Goal: Information Seeking & Learning: Find specific fact

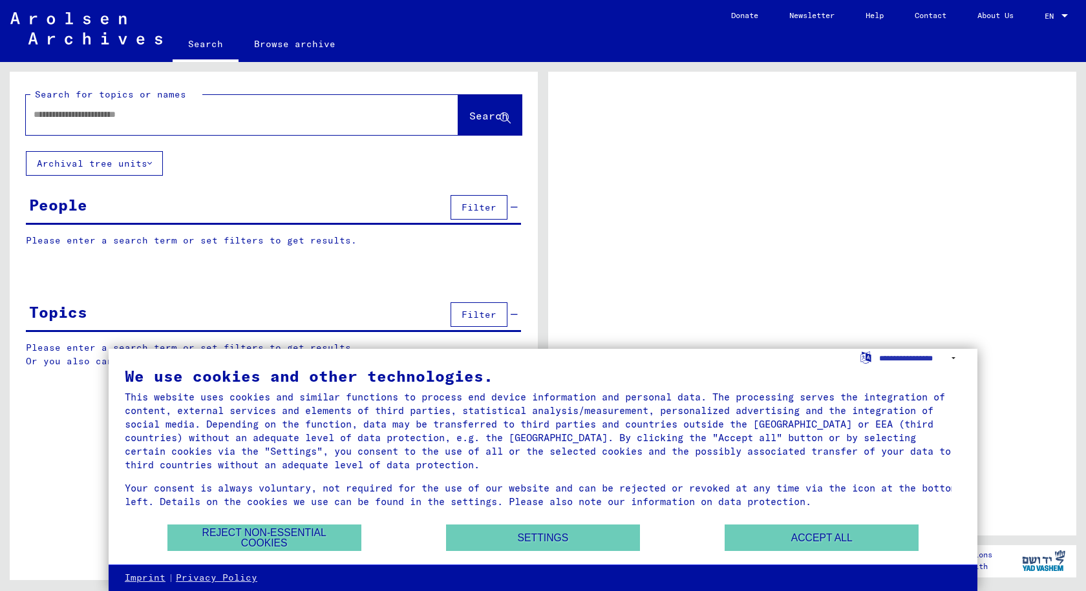
click at [223, 113] on input "text" at bounding box center [231, 115] width 394 height 14
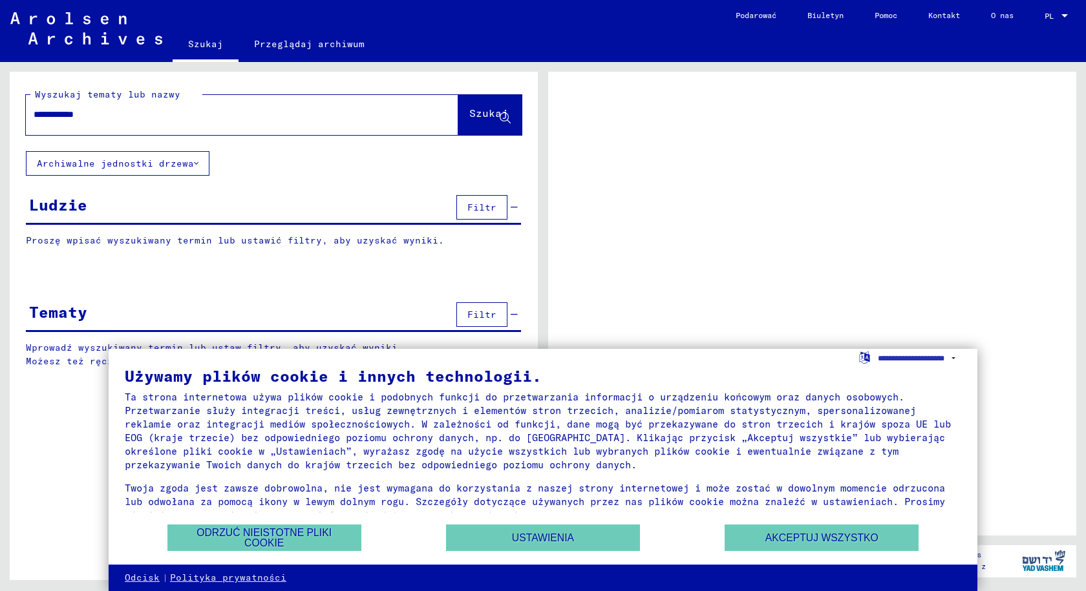
type input "**********"
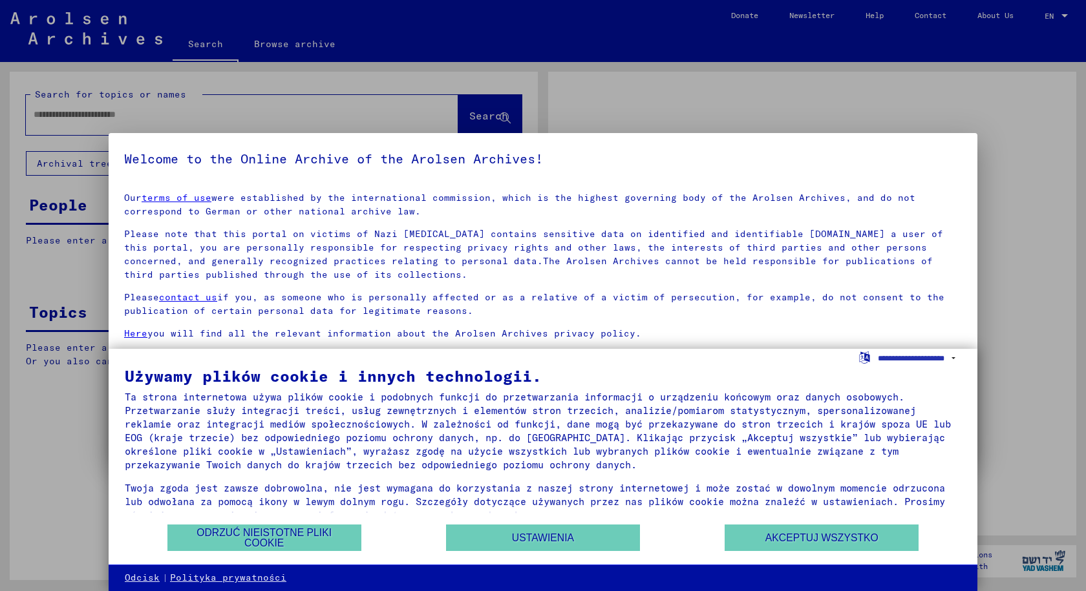
click at [142, 192] on link "terms of use" at bounding box center [177, 198] width 70 height 12
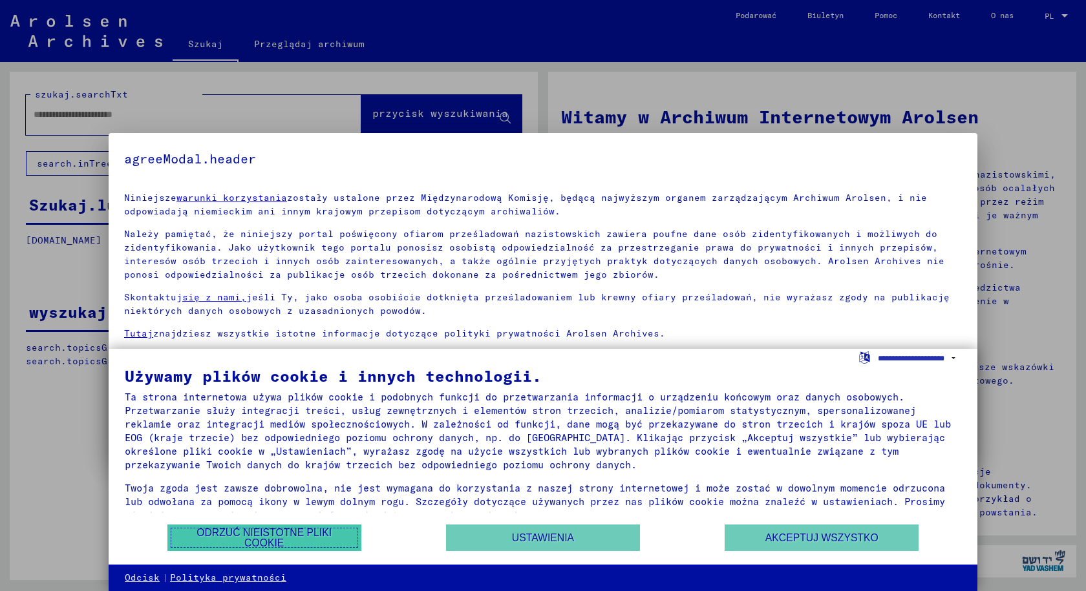
click at [220, 530] on font "Odrzuć nieistotne pliki cookie" at bounding box center [263, 537] width 135 height 21
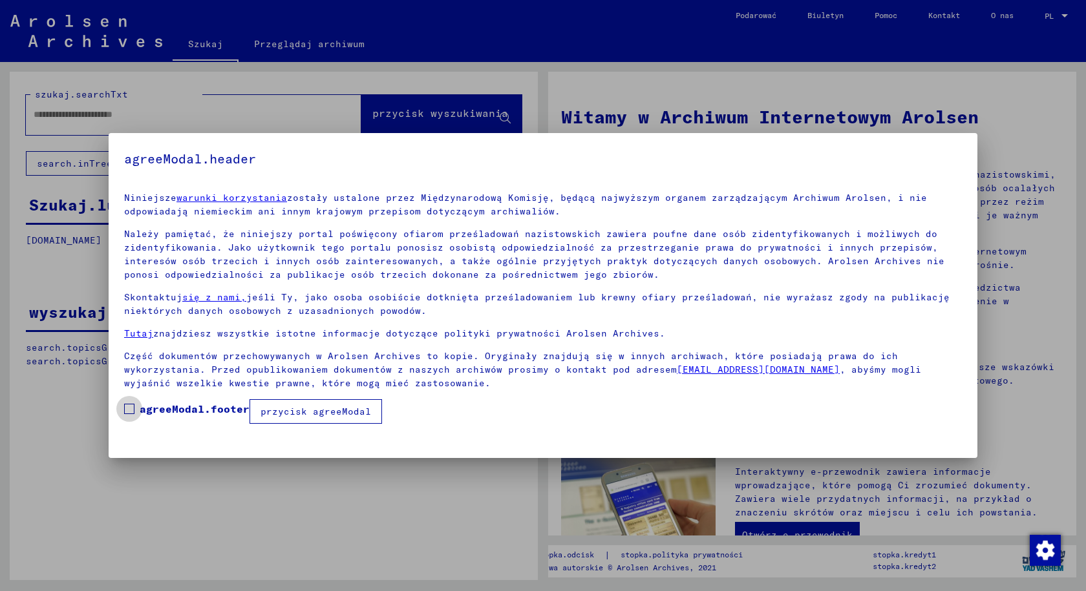
click at [235, 405] on font "agreeModal.footer" at bounding box center [195, 409] width 110 height 13
click at [258, 412] on button "przycisk agreeModal" at bounding box center [315, 411] width 132 height 25
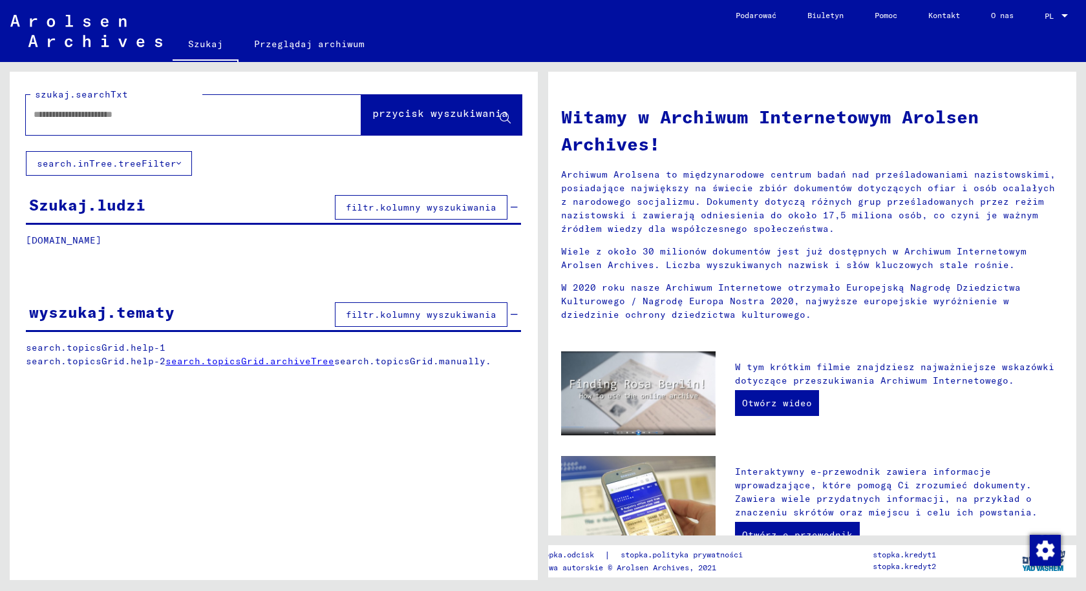
scroll to position [65, 0]
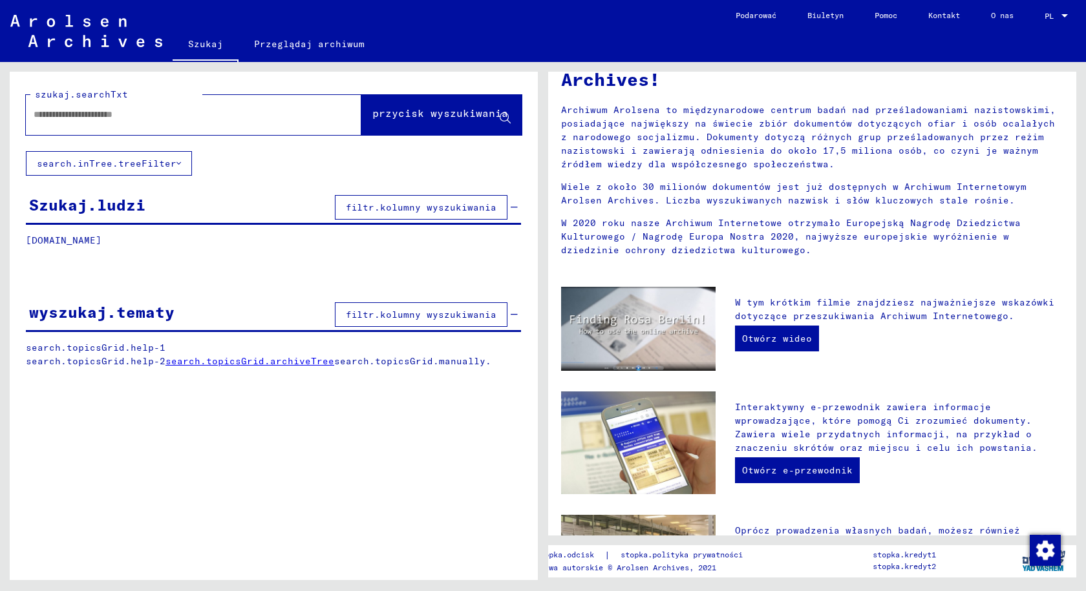
click at [145, 111] on input "text" at bounding box center [178, 115] width 289 height 14
type input "**********"
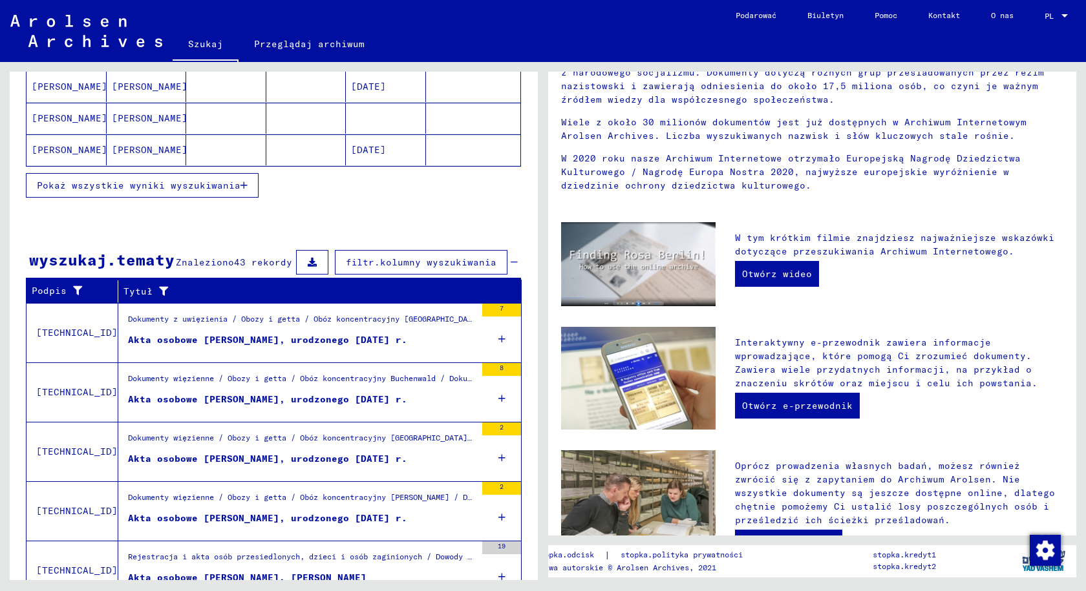
scroll to position [318, 0]
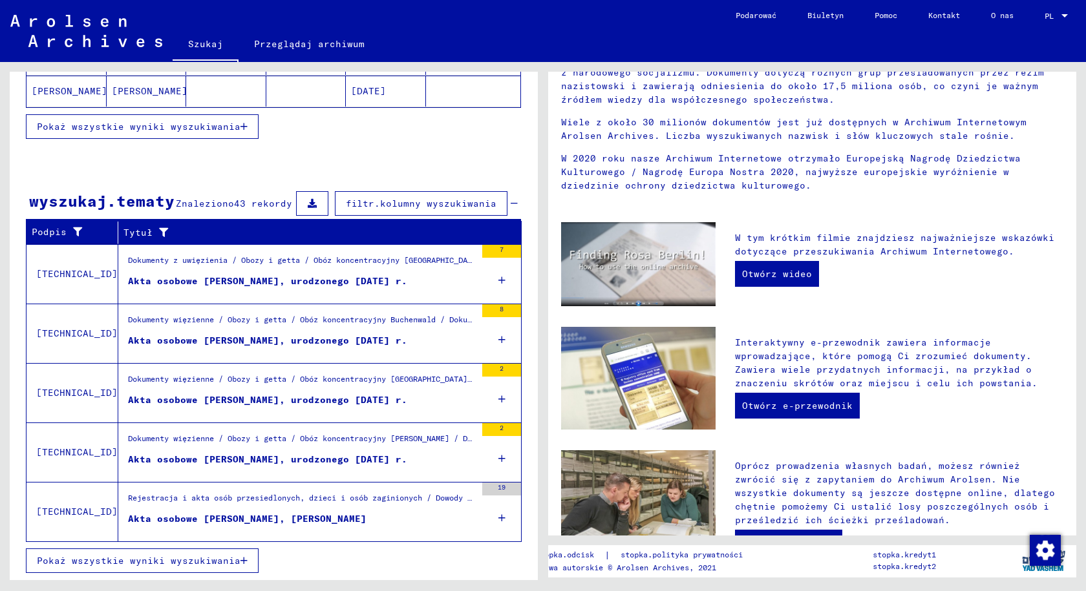
click at [346, 505] on div "Rejestracja i akta osób przesiedlonych, dzieci i osób zaginionych / Dowody poby…" at bounding box center [302, 501] width 348 height 18
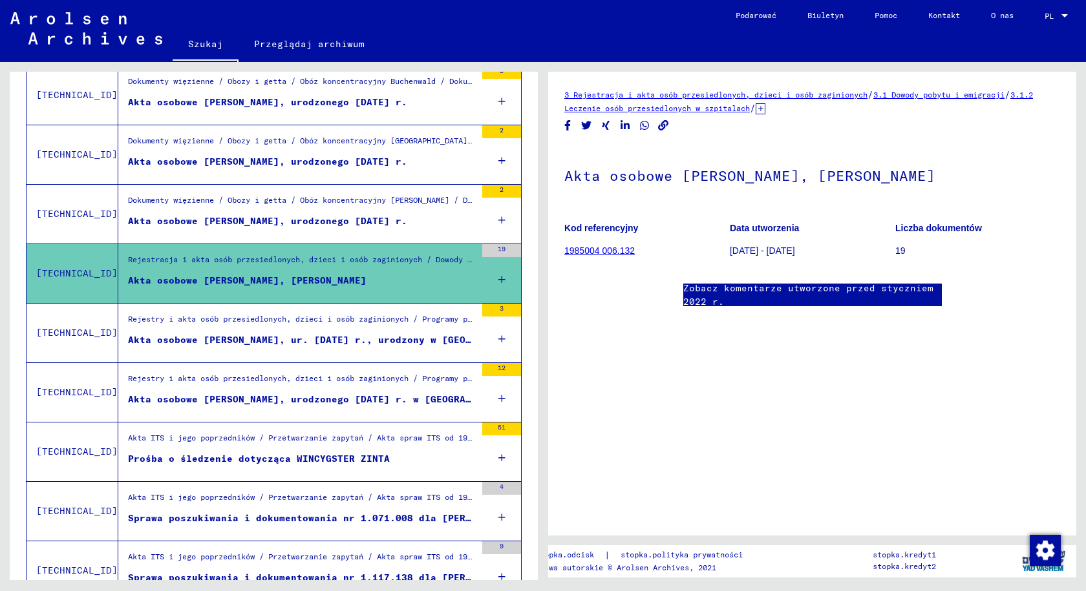
click at [614, 247] on font "1985004 006.132" at bounding box center [599, 251] width 70 height 10
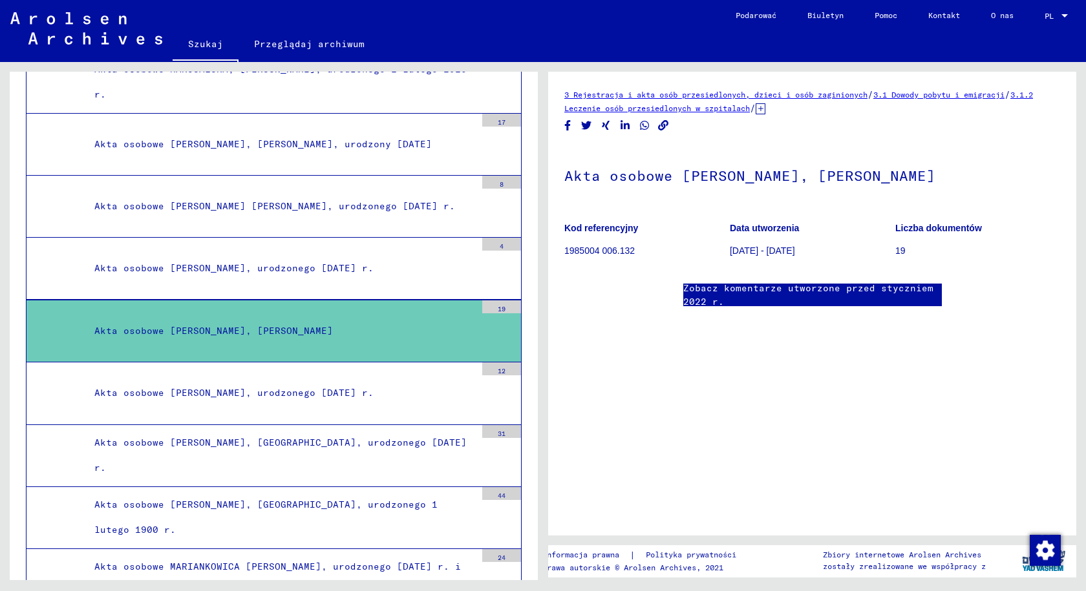
click at [585, 251] on font "1985004 006.132" at bounding box center [599, 251] width 70 height 10
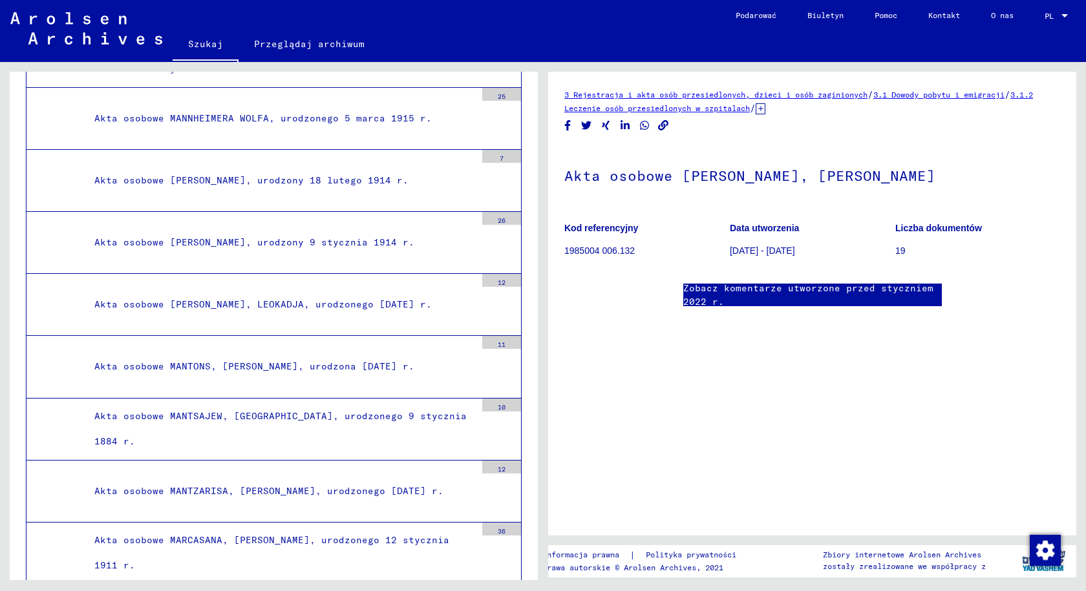
scroll to position [8591, 0]
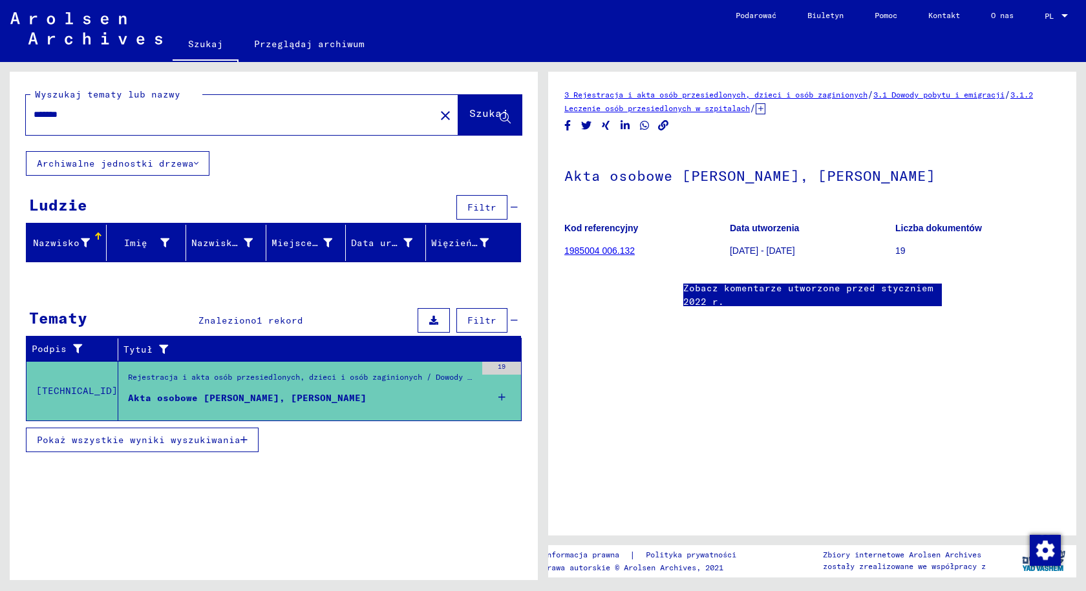
click at [229, 441] on font "Pokaż wszystkie wyniki wyszukiwania" at bounding box center [139, 440] width 204 height 12
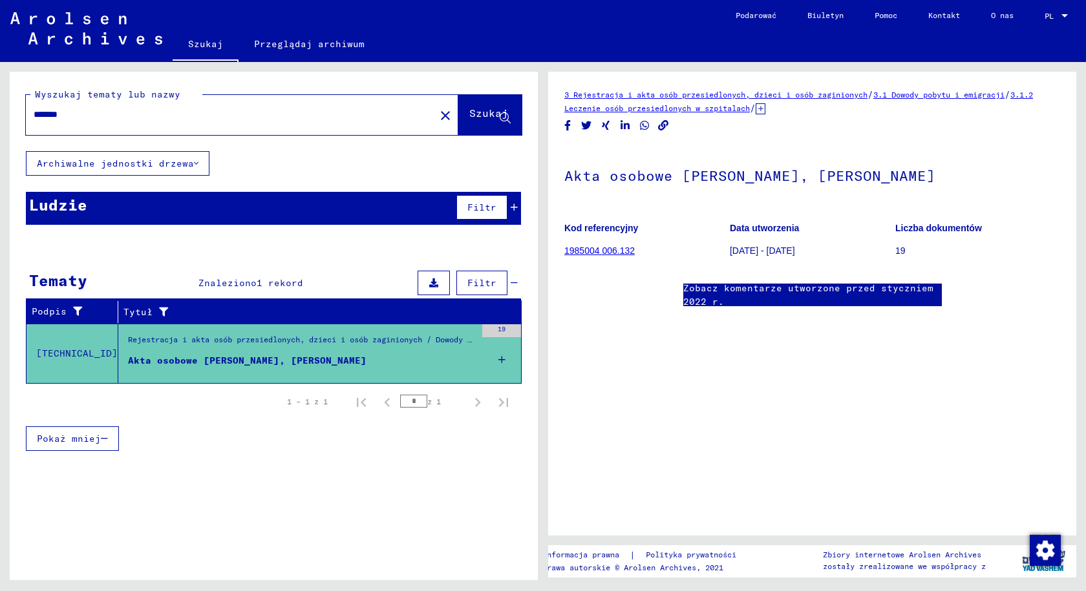
click at [326, 348] on div "Rejestracja i akta osób przesiedlonych, dzieci i osób zaginionych / Dowody poby…" at bounding box center [302, 343] width 348 height 18
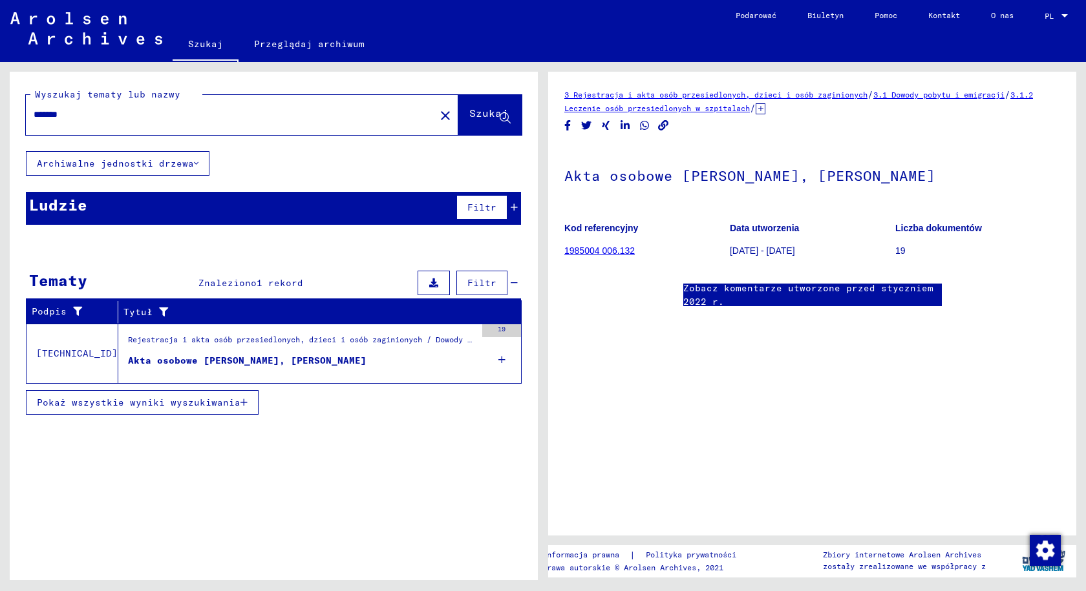
click at [232, 347] on div "Rejestracja i akta osób przesiedlonych, dzieci i osób zaginionych / Dowody poby…" at bounding box center [302, 343] width 348 height 18
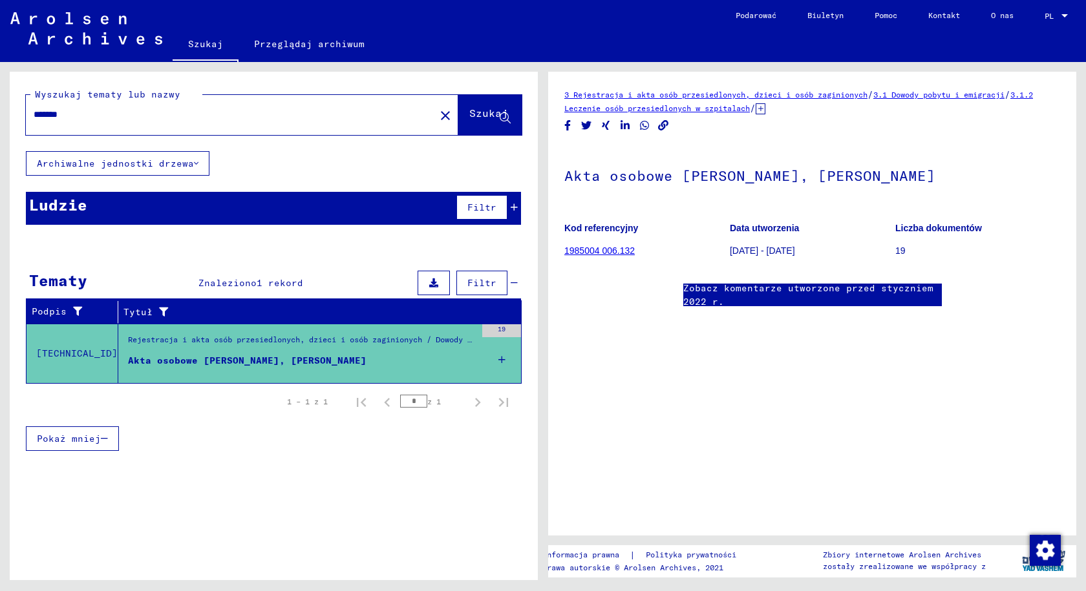
click at [96, 435] on font "Pokaż mniej" at bounding box center [69, 439] width 64 height 12
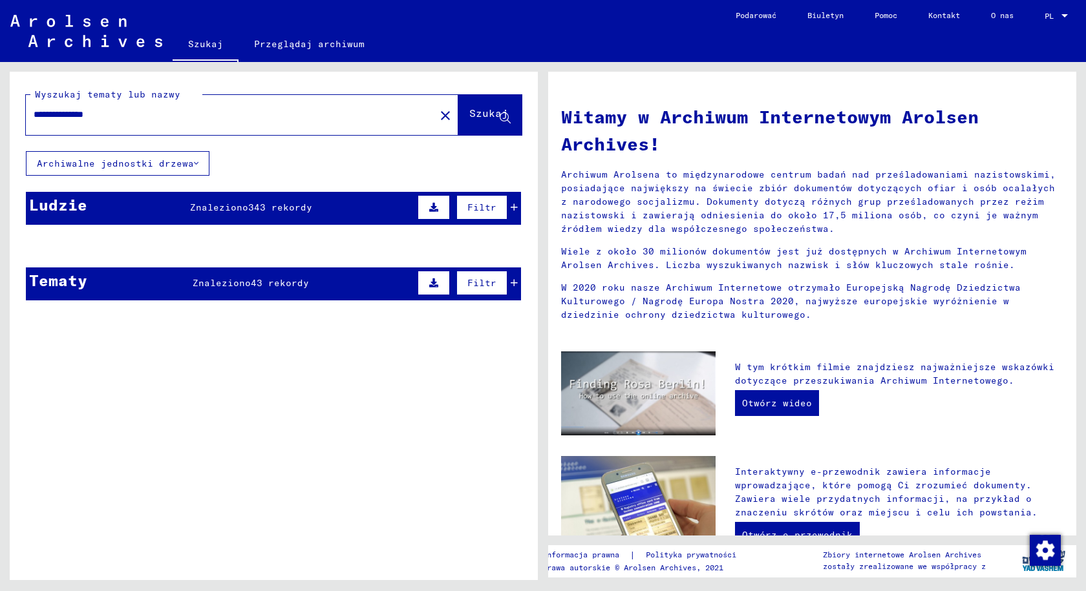
drag, startPoint x: 140, startPoint y: 118, endPoint x: 32, endPoint y: 99, distance: 110.3
click at [33, 102] on div "**********" at bounding box center [223, 114] width 394 height 29
type input "**********"
click at [469, 117] on font "Szukaj" at bounding box center [488, 113] width 39 height 13
click at [294, 210] on font "rekordy" at bounding box center [286, 208] width 41 height 12
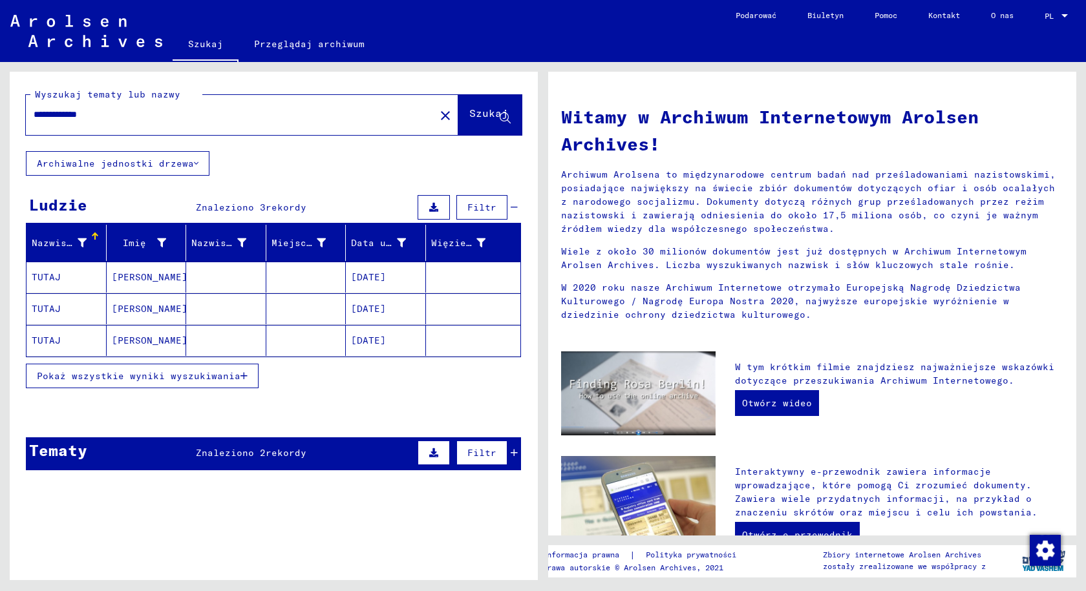
click at [218, 451] on font "Znaleziono 2" at bounding box center [231, 453] width 70 height 12
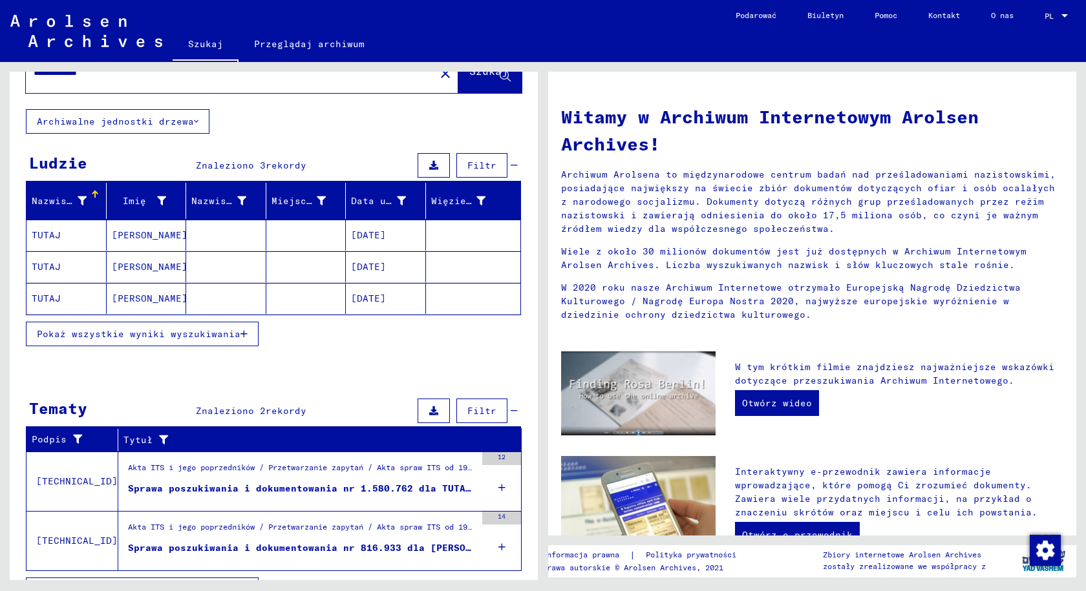
scroll to position [71, 0]
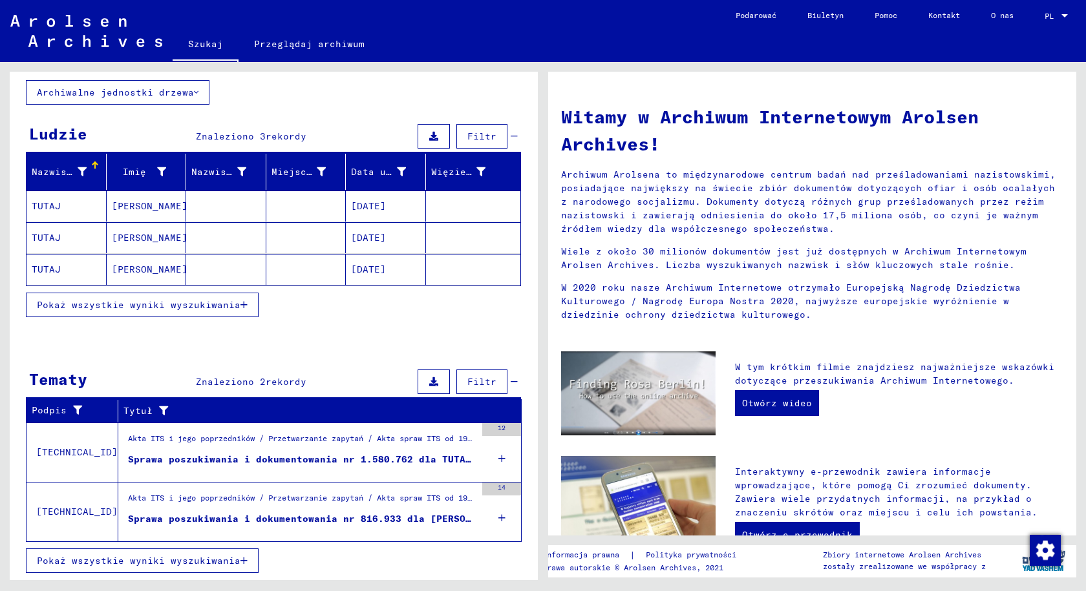
click at [258, 467] on figure "Sprawa poszukiwania i dokumentowania nr 1.580.762 dla TUTAJ, [PERSON_NAME]. [DA…" at bounding box center [302, 462] width 348 height 19
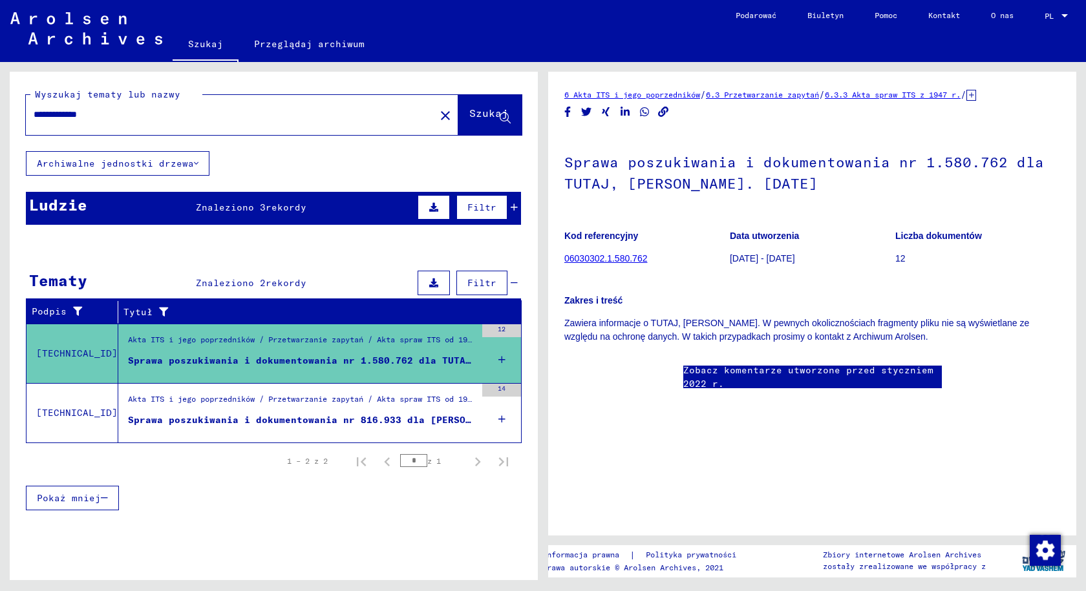
click at [640, 258] on font "06030302.1.580.762" at bounding box center [605, 258] width 83 height 10
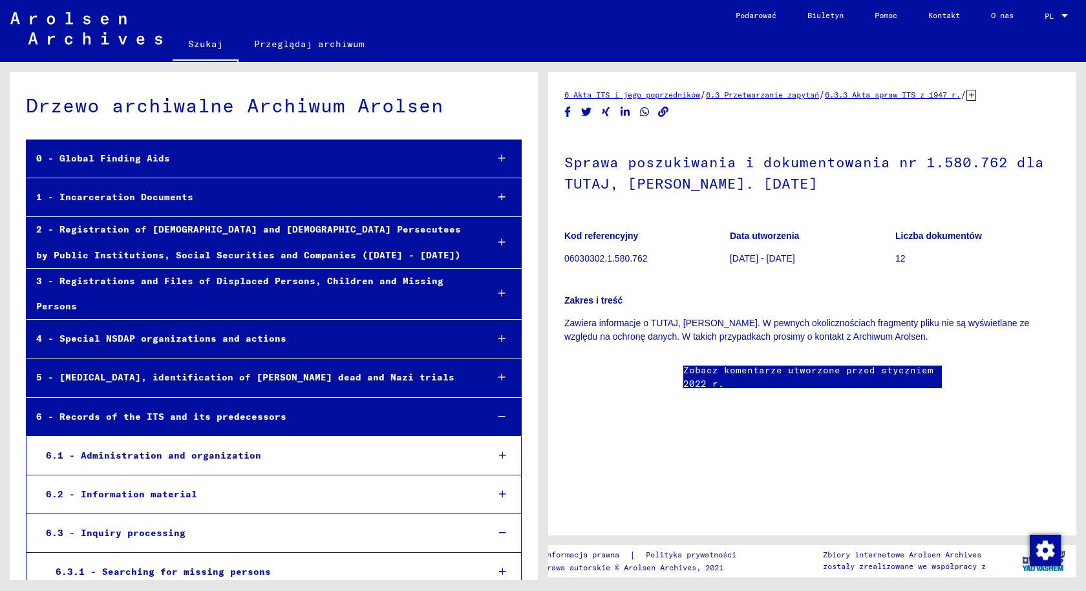
scroll to position [25515, 0]
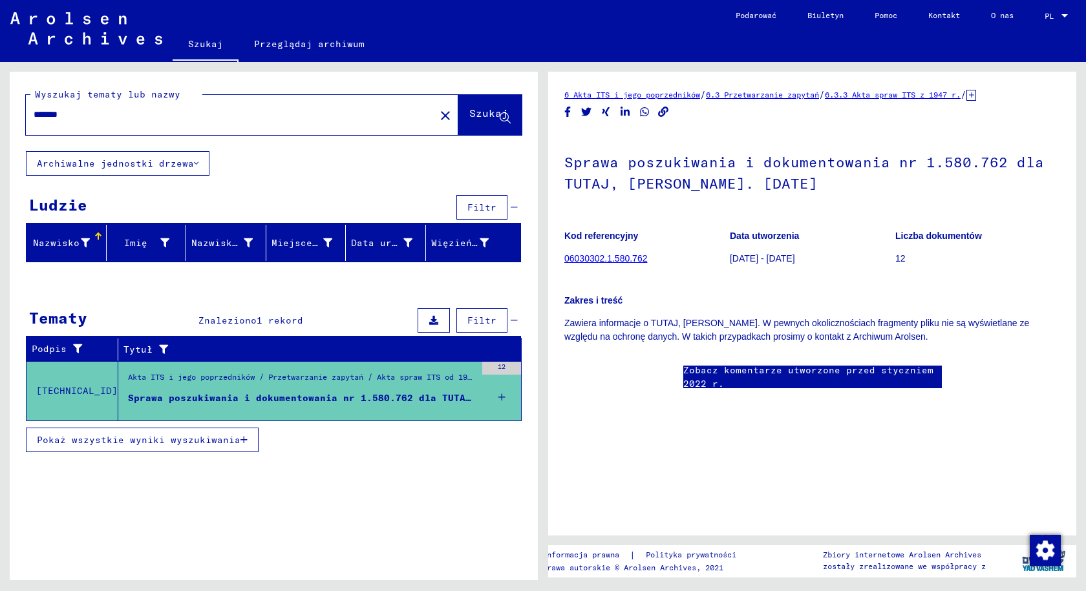
click at [131, 432] on button "Pokaż wszystkie wyniki wyszukiwania" at bounding box center [142, 440] width 233 height 25
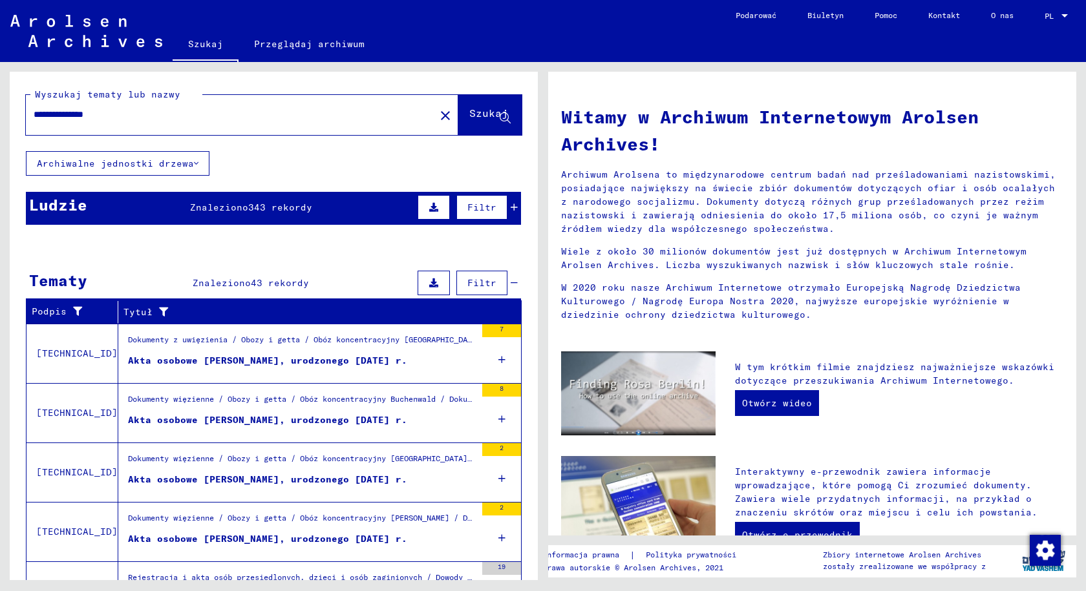
drag, startPoint x: 158, startPoint y: 120, endPoint x: -187, endPoint y: 110, distance: 345.8
click at [0, 110] on html "**********" at bounding box center [543, 295] width 1086 height 591
type input "**********"
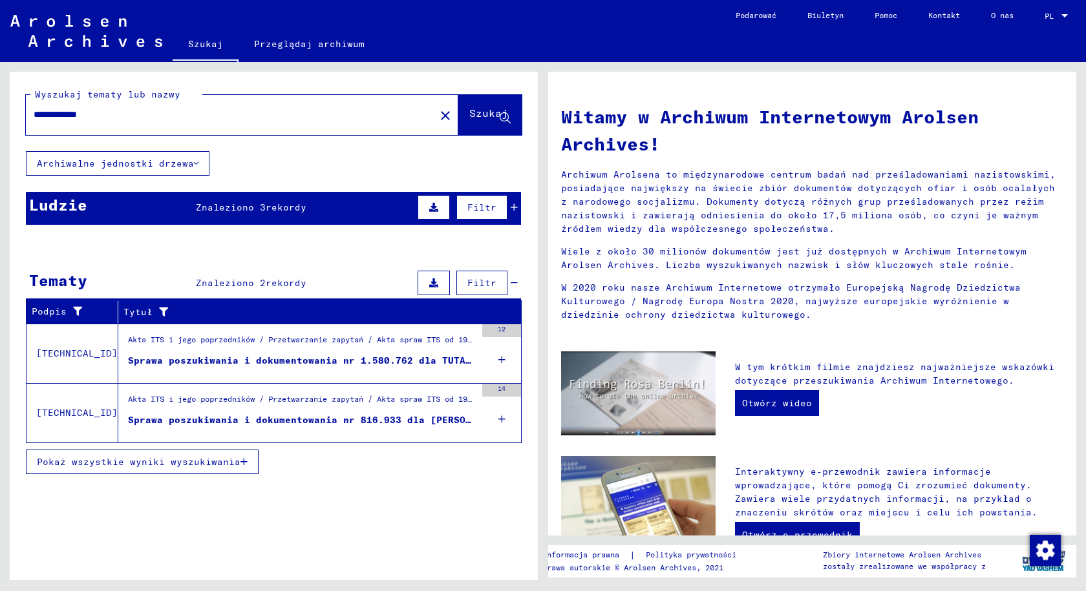
click at [308, 423] on font "Sprawa poszukiwania i dokumentowania nr 816.933 dla [PERSON_NAME], [PERSON_NAME…" at bounding box center [392, 420] width 529 height 12
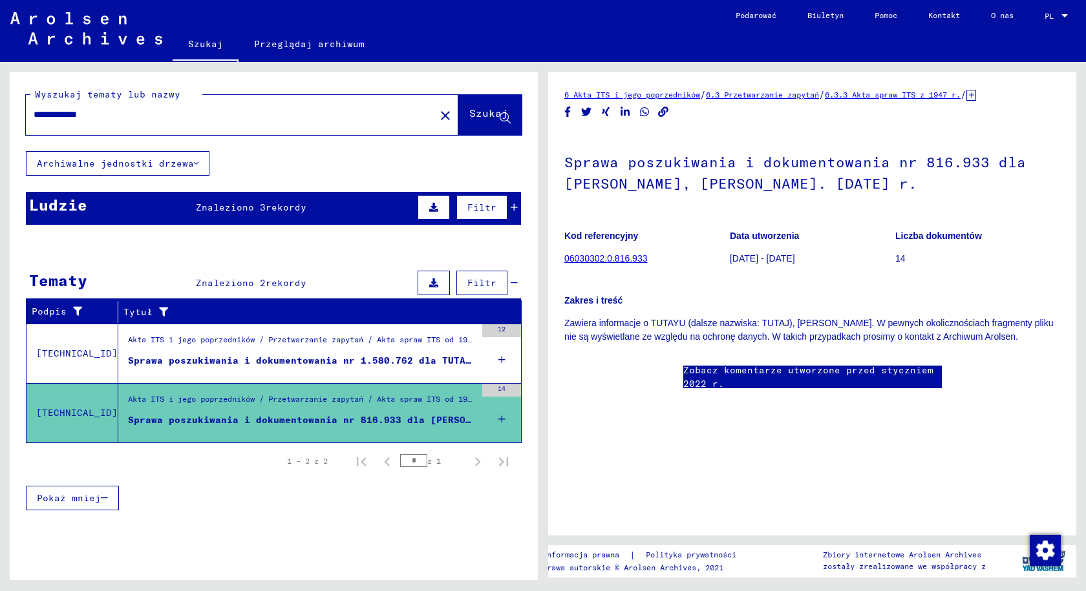
click at [635, 259] on font "06030302.0.816.933" at bounding box center [605, 258] width 83 height 10
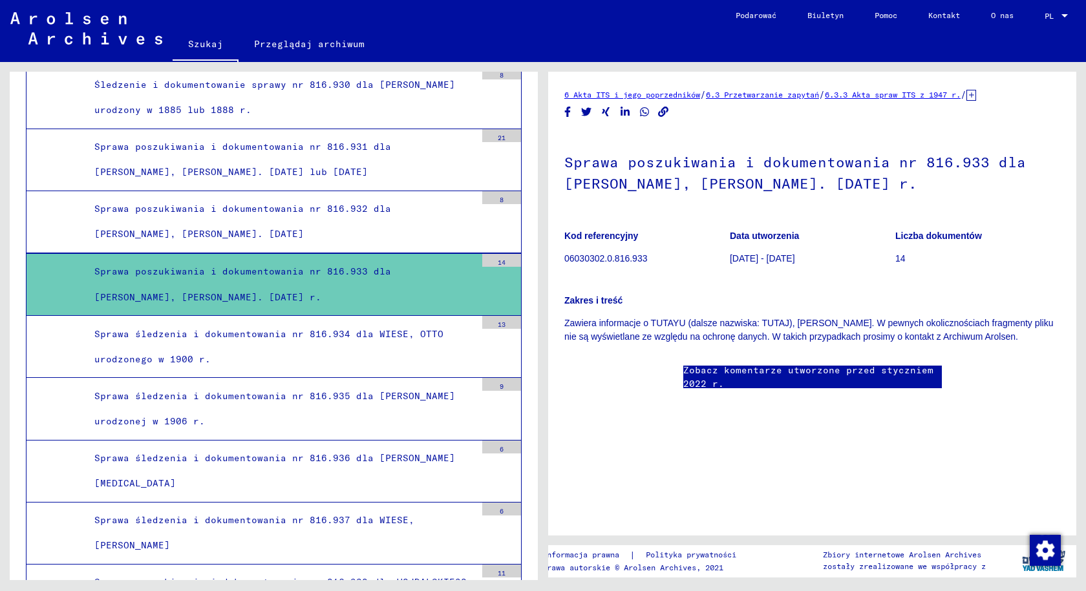
scroll to position [34680, 0]
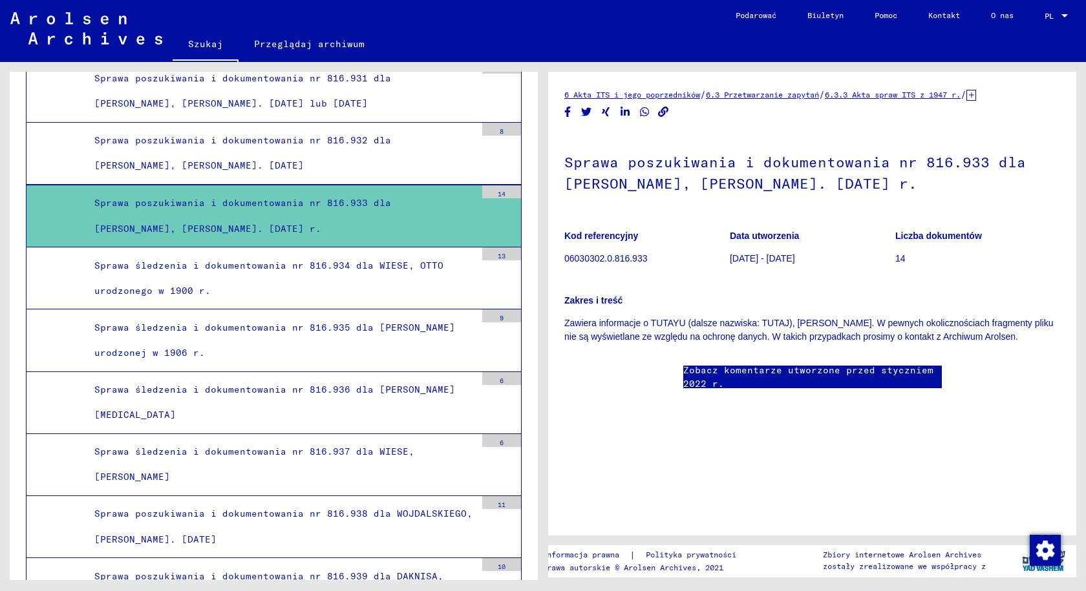
click at [289, 207] on div "Sprawa poszukiwania i dokumentowania nr 816.933 dla [PERSON_NAME], [PERSON_NAME…" at bounding box center [280, 216] width 391 height 50
click at [391, 197] on font "Sprawa poszukiwania i dokumentowania nr 816.933 dla [PERSON_NAME], [PERSON_NAME…" at bounding box center [242, 215] width 297 height 37
click at [600, 263] on font "06030302.0.816.933" at bounding box center [605, 258] width 83 height 10
click at [283, 196] on div "Sprawa poszukiwania i dokumentowania nr 816.933 dla [PERSON_NAME], [PERSON_NAME…" at bounding box center [280, 216] width 391 height 50
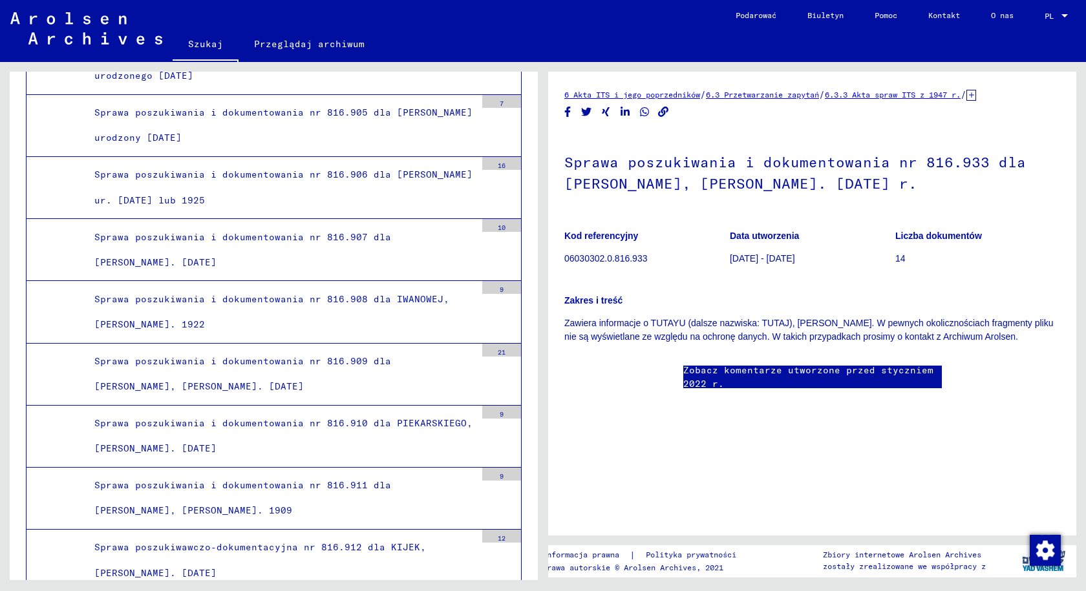
scroll to position [32935, 0]
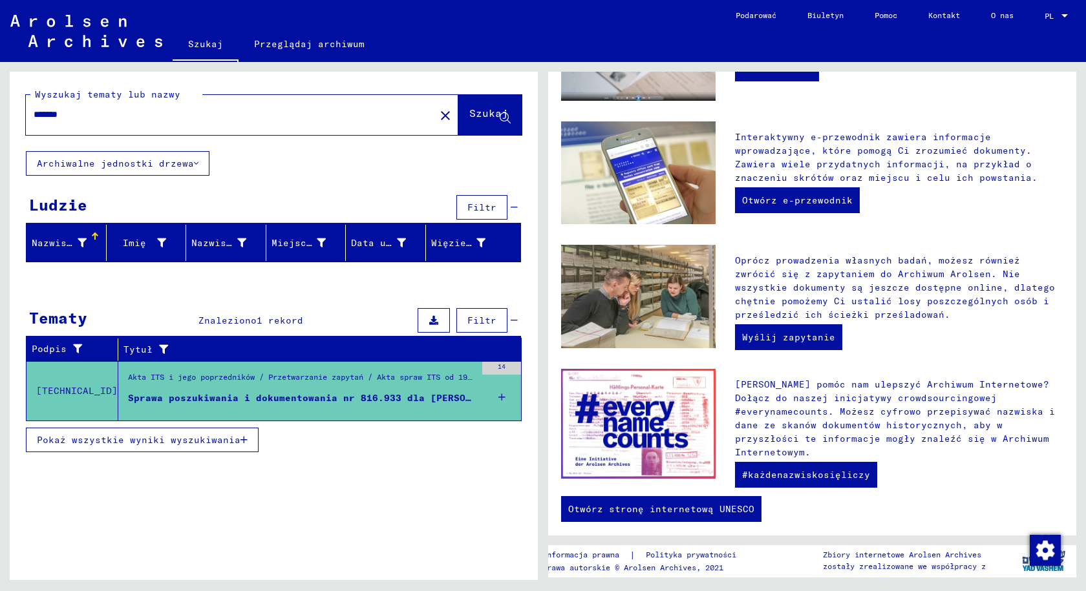
scroll to position [337, 0]
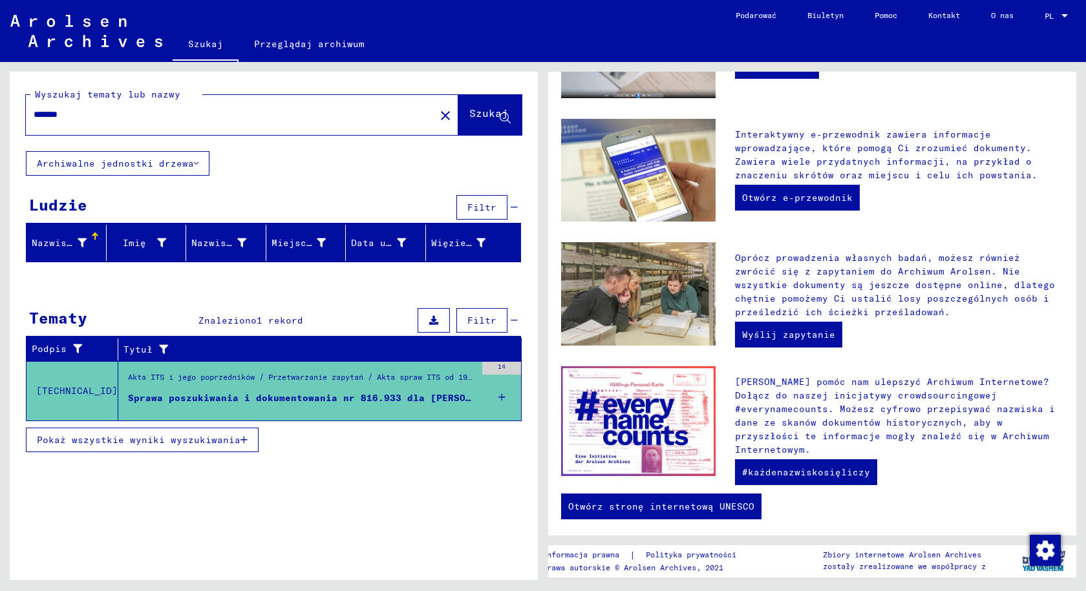
drag, startPoint x: 85, startPoint y: 112, endPoint x: -10, endPoint y: 116, distance: 95.7
click at [0, 116] on html "Szukaj Przeglądaj archiwum Podarować Biuletyn Pomoc Kontakt O nas Szukaj Przegl…" at bounding box center [543, 295] width 1086 height 591
type input "**********"
click at [474, 112] on font "Szukaj" at bounding box center [488, 113] width 39 height 13
click at [469, 116] on font "Szukaj" at bounding box center [488, 113] width 39 height 13
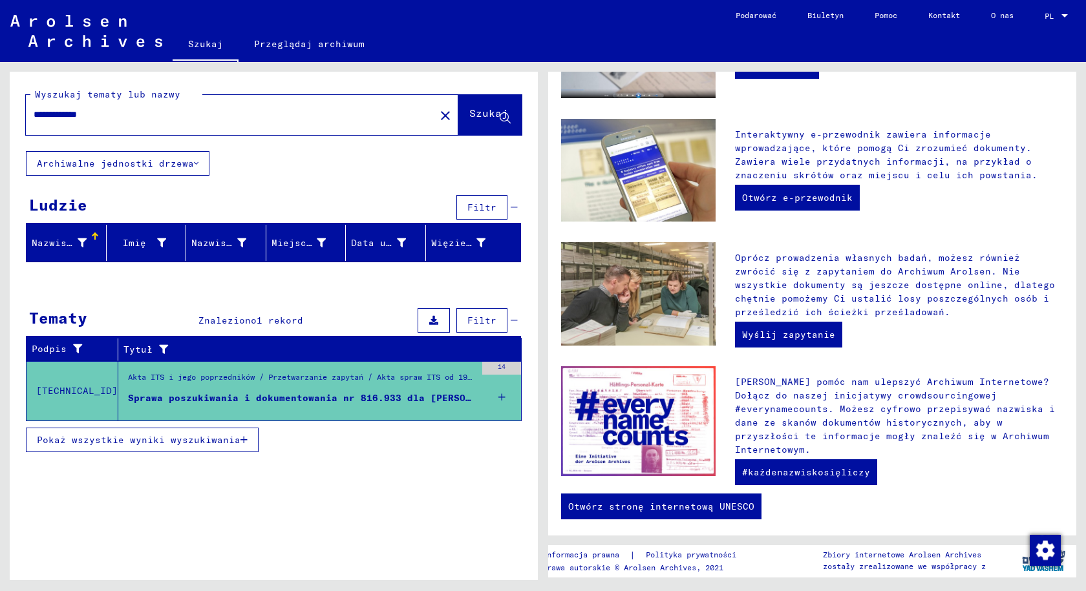
click at [469, 118] on font "Szukaj" at bounding box center [488, 113] width 39 height 13
